Goal: Information Seeking & Learning: Learn about a topic

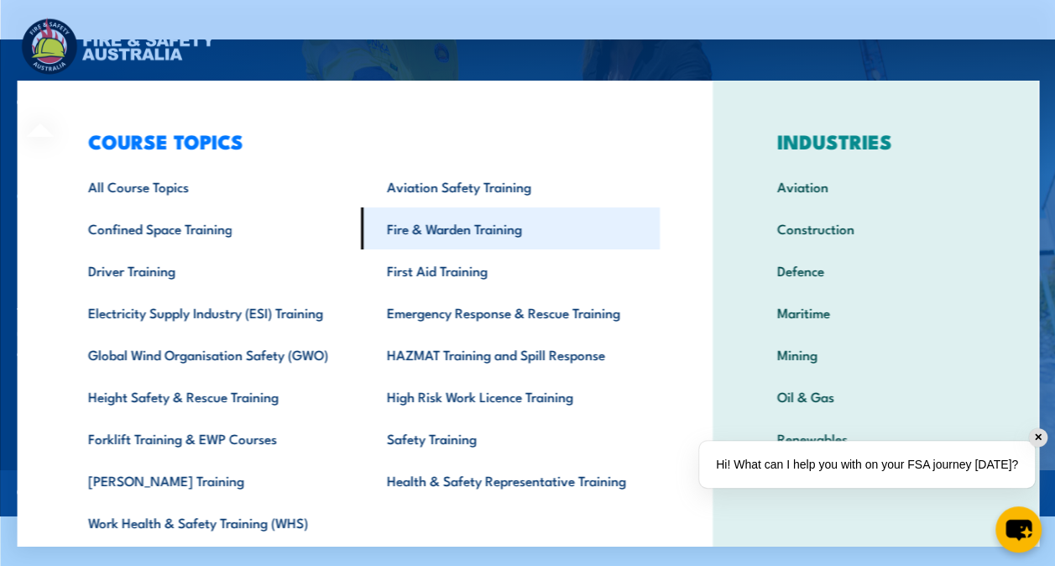
scroll to position [6, 0]
click at [469, 229] on link "Fire & Warden Training" at bounding box center [509, 228] width 299 height 42
